Goal: Register for event/course

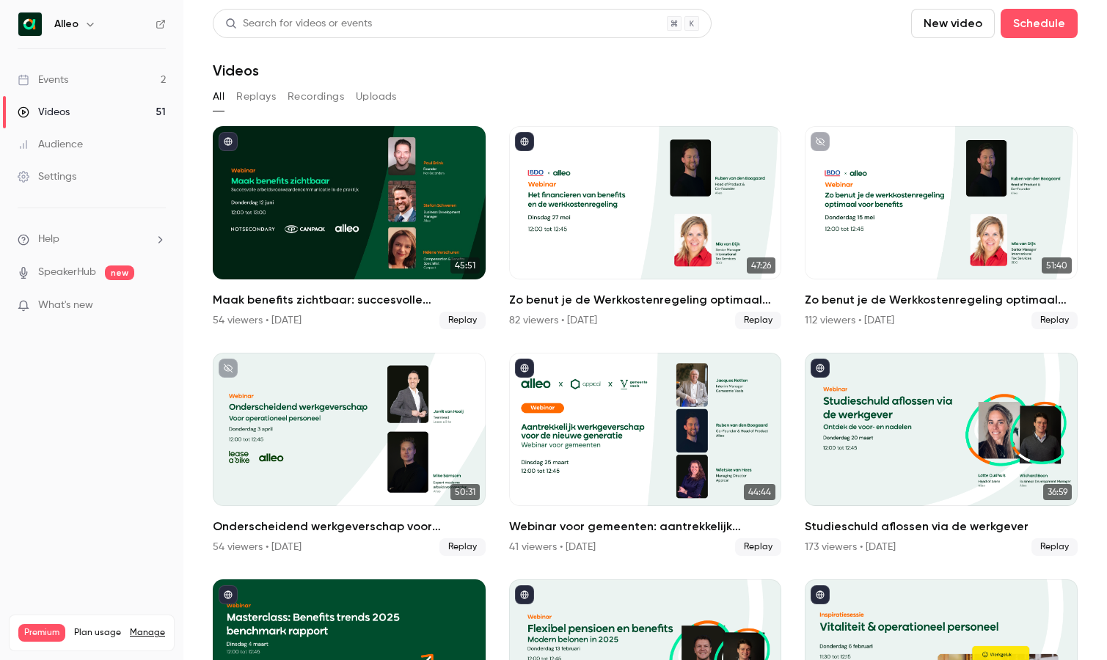
click at [125, 81] on link "Events 2" at bounding box center [91, 80] width 183 height 32
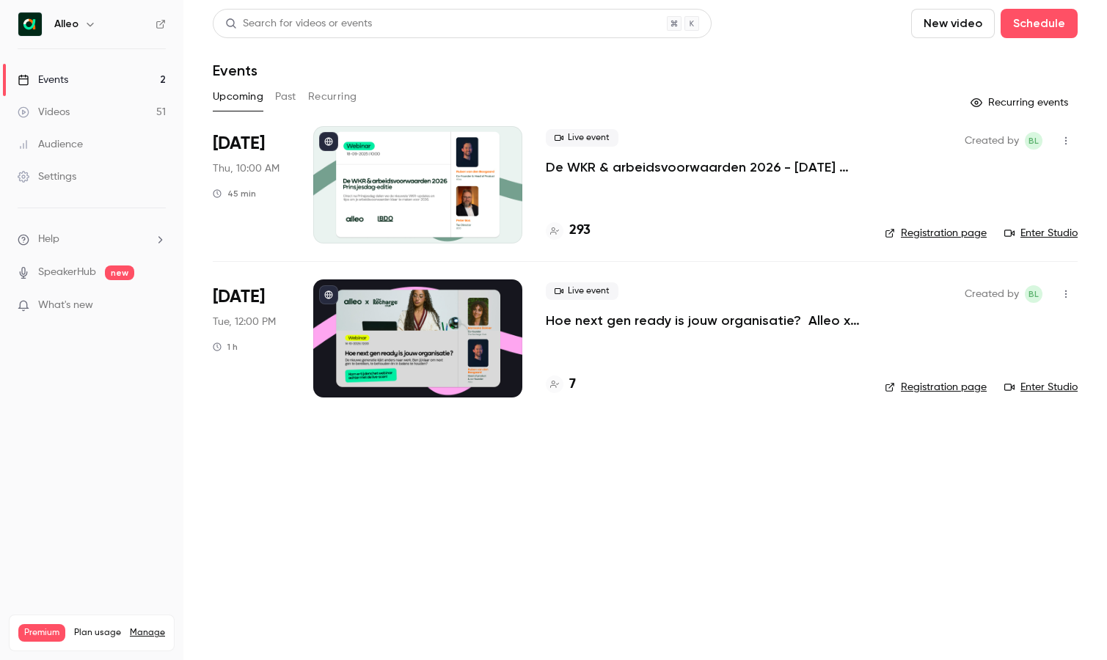
click at [682, 164] on p "De WKR & arbeidsvoorwaarden 2026 - [DATE] editie" at bounding box center [703, 167] width 315 height 18
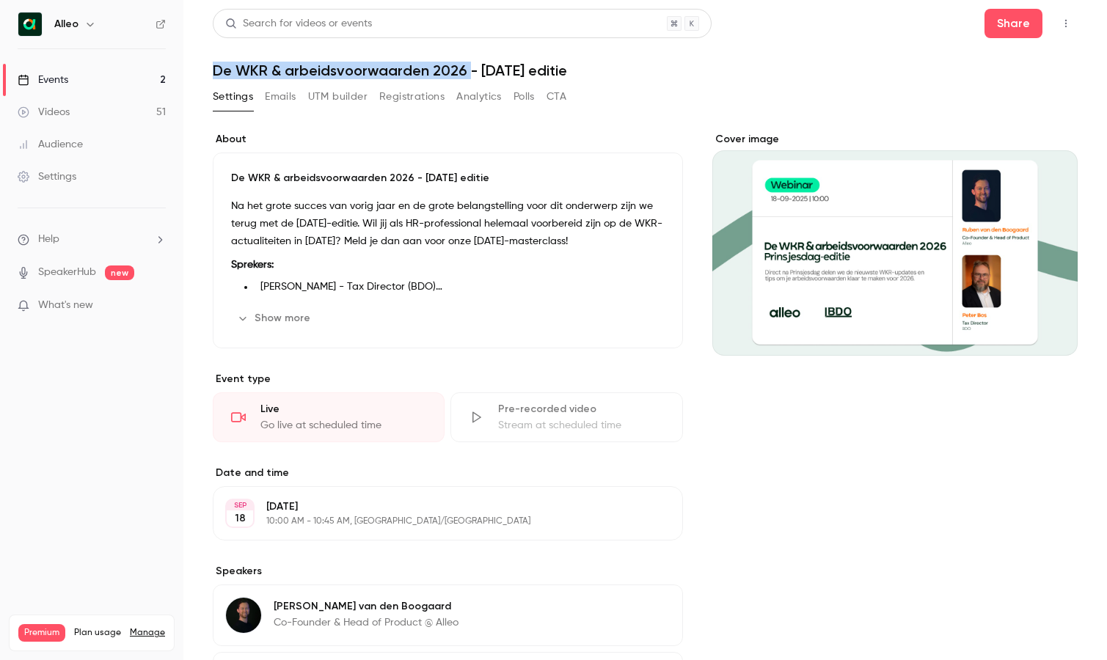
copy h1 "De WKR & arbeidsvoorwaarden 2026"
drag, startPoint x: 214, startPoint y: 67, endPoint x: 466, endPoint y: 75, distance: 252.4
click at [466, 75] on h1 "De WKR & arbeidsvoorwaarden 2026 - [DATE] editie" at bounding box center [645, 71] width 865 height 18
click at [249, 318] on button "Show more" at bounding box center [275, 318] width 88 height 23
